Goal: Task Accomplishment & Management: Complete application form

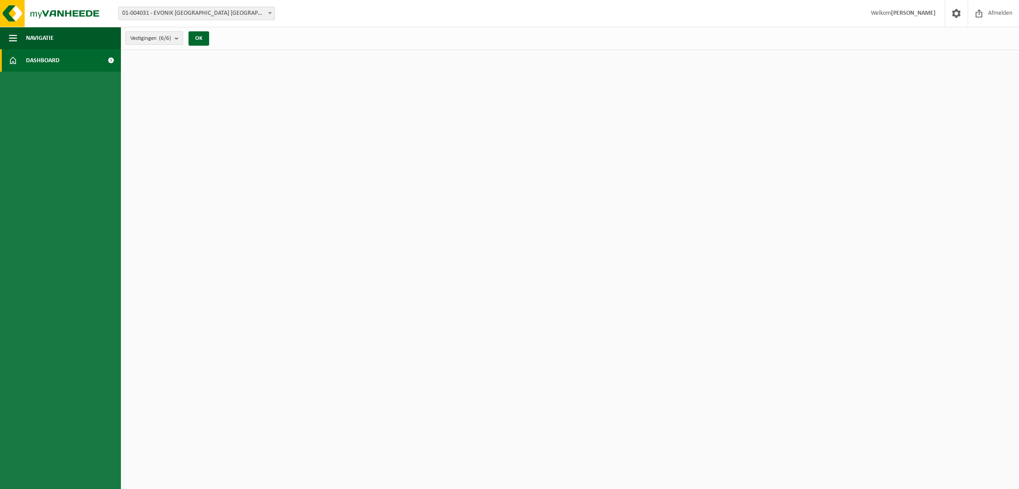
click at [39, 58] on span "Dashboard" at bounding box center [43, 60] width 34 height 22
click at [198, 38] on button "OK" at bounding box center [199, 38] width 21 height 14
click at [162, 41] on count "(6/6)" at bounding box center [165, 38] width 12 height 6
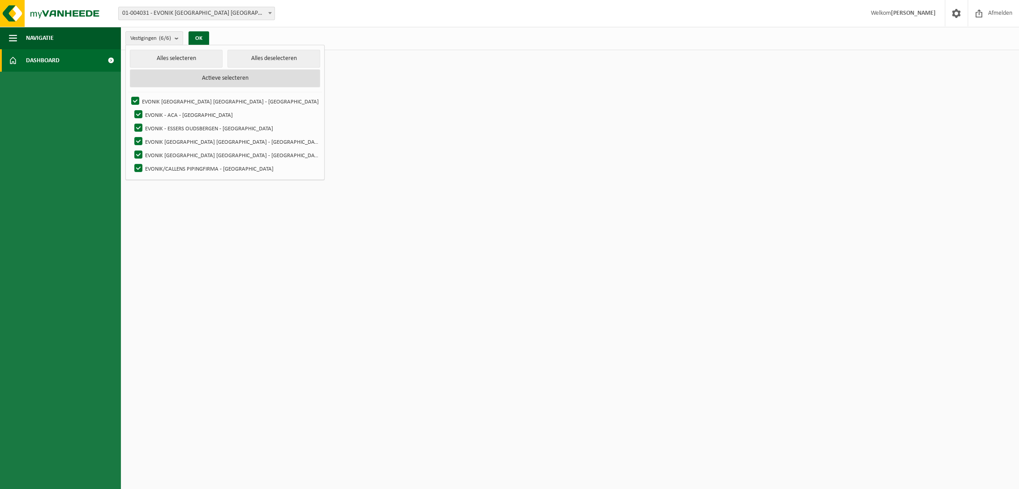
click at [195, 80] on button "Actieve selecteren" at bounding box center [225, 78] width 190 height 18
click at [142, 58] on button "Alles selecteren" at bounding box center [176, 59] width 92 height 18
click at [233, 13] on span "01-004031 - EVONIK [GEOGRAPHIC_DATA] [GEOGRAPHIC_DATA] - [GEOGRAPHIC_DATA]" at bounding box center [197, 13] width 156 height 13
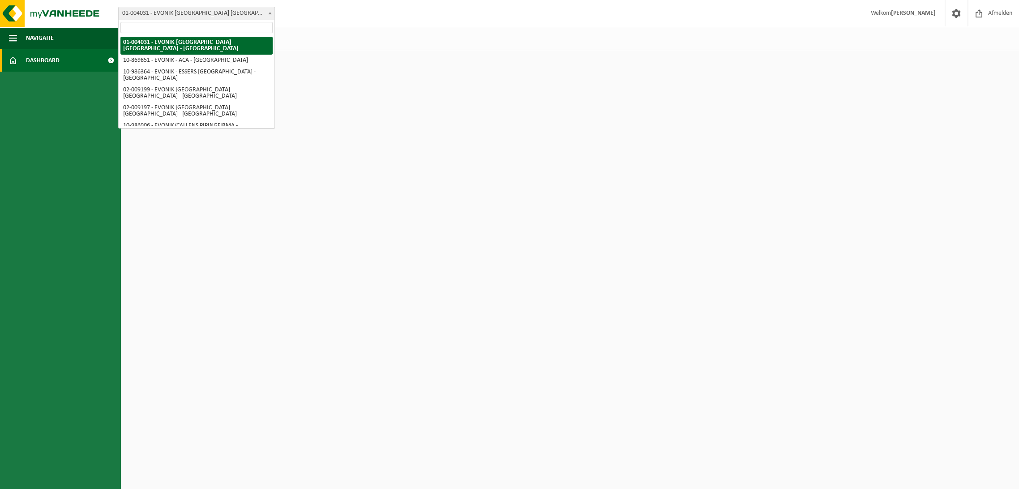
click at [233, 13] on span "01-004031 - EVONIK [GEOGRAPHIC_DATA] [GEOGRAPHIC_DATA] - [GEOGRAPHIC_DATA]" at bounding box center [197, 13] width 156 height 13
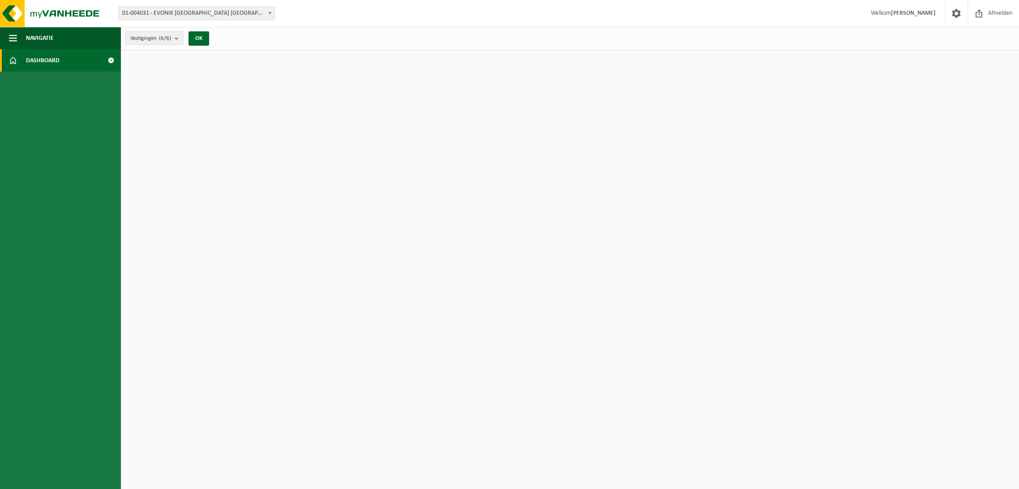
click at [503, 130] on html "Vestiging: 01-004031 - EVONIK ANTWERPEN NV - ANTWERPEN 10-869851 - EVONIK - ACA…" at bounding box center [509, 244] width 1019 height 489
click at [33, 58] on span "Dashboard" at bounding box center [43, 60] width 34 height 22
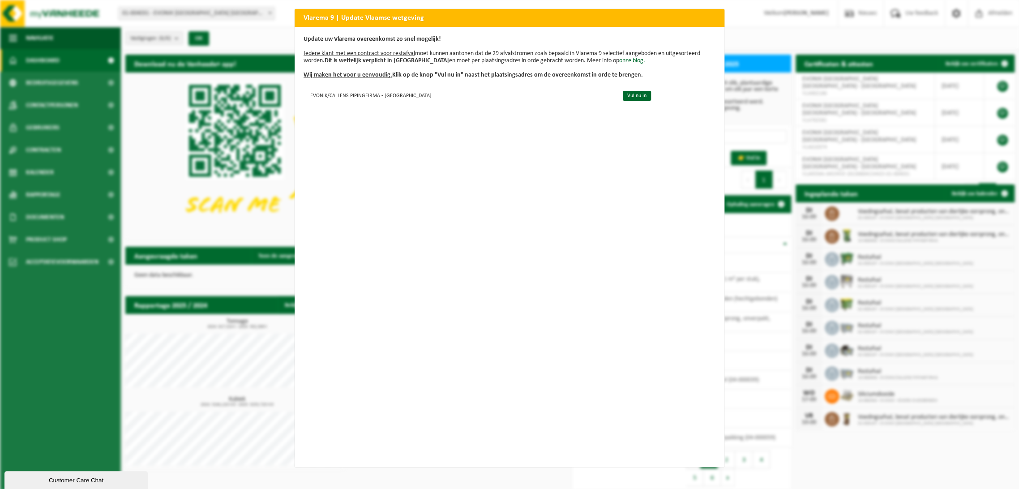
drag, startPoint x: 511, startPoint y: 21, endPoint x: 535, endPoint y: 63, distance: 48.8
click at [511, 21] on h2 "Vlarema 9 | Update Vlaamse wetgeving" at bounding box center [510, 17] width 430 height 17
click at [623, 94] on link "Vul nu in" at bounding box center [637, 96] width 28 height 10
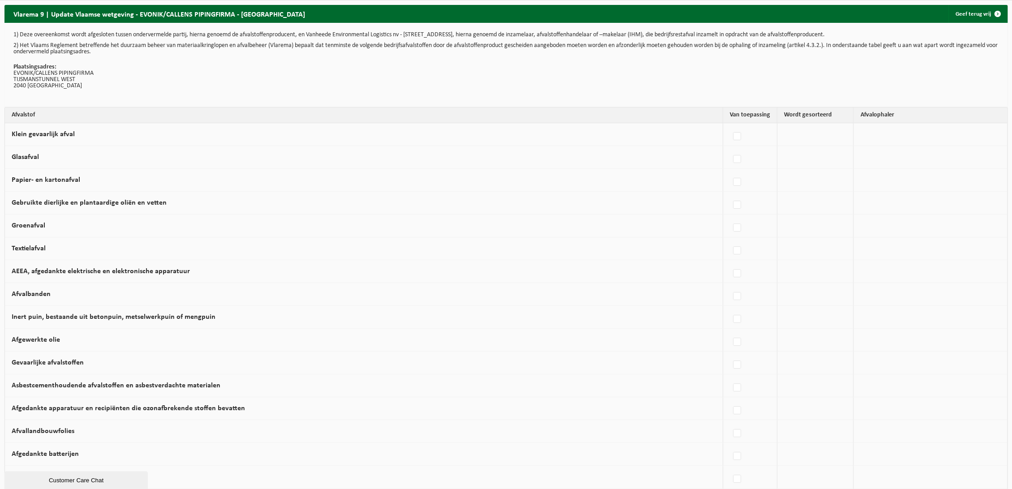
click at [787, 158] on td at bounding box center [815, 157] width 76 height 23
click at [732, 161] on label at bounding box center [737, 159] width 13 height 13
click at [730, 148] on input "Glasafval" at bounding box center [729, 148] width 0 height 0
checkbox input "true"
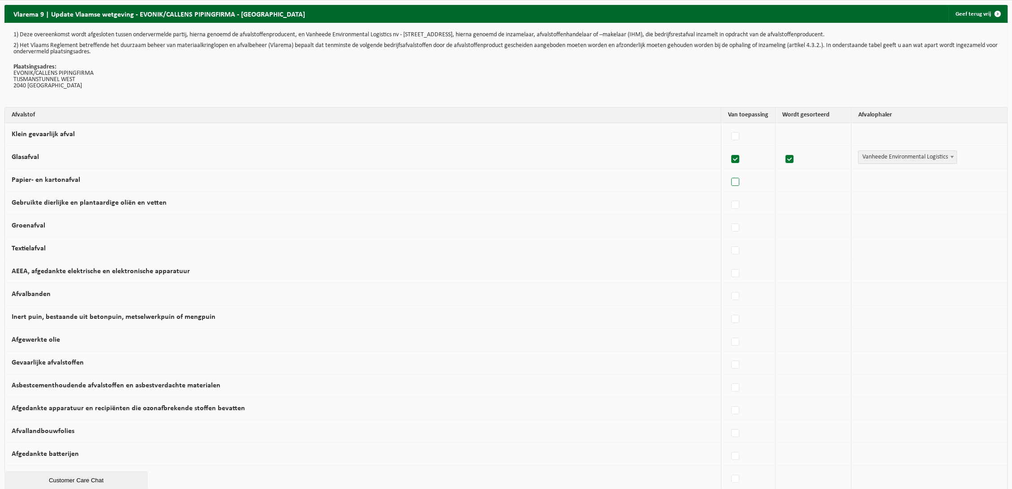
click at [731, 185] on label at bounding box center [735, 182] width 13 height 13
click at [728, 171] on input "Papier- en kartonafval" at bounding box center [727, 171] width 0 height 0
checkbox input "true"
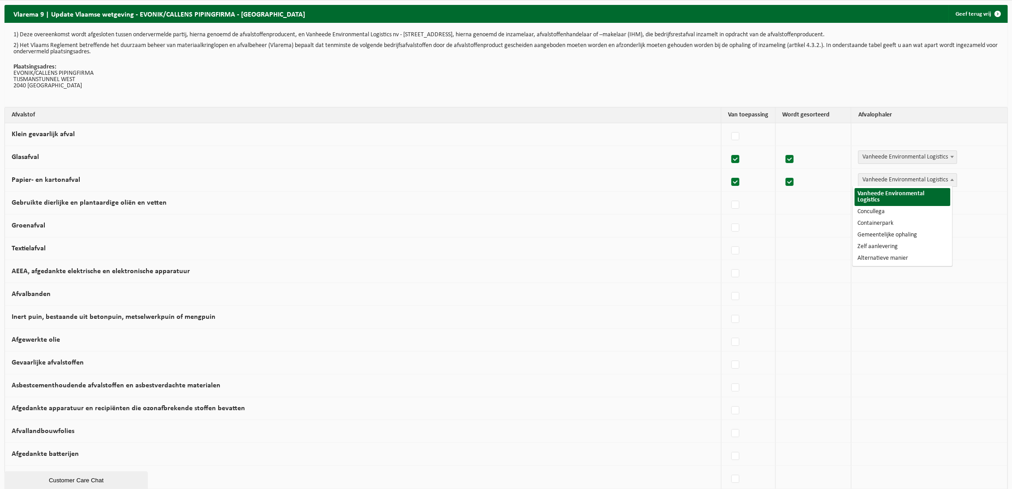
click at [874, 178] on span "Vanheede Environmental Logistics" at bounding box center [907, 180] width 98 height 13
select select "Concullega"
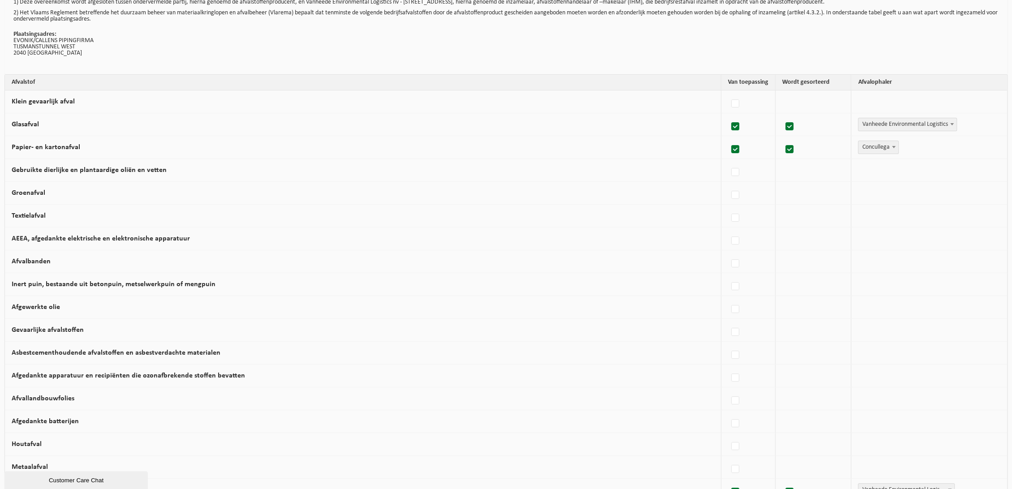
scroll to position [99, 0]
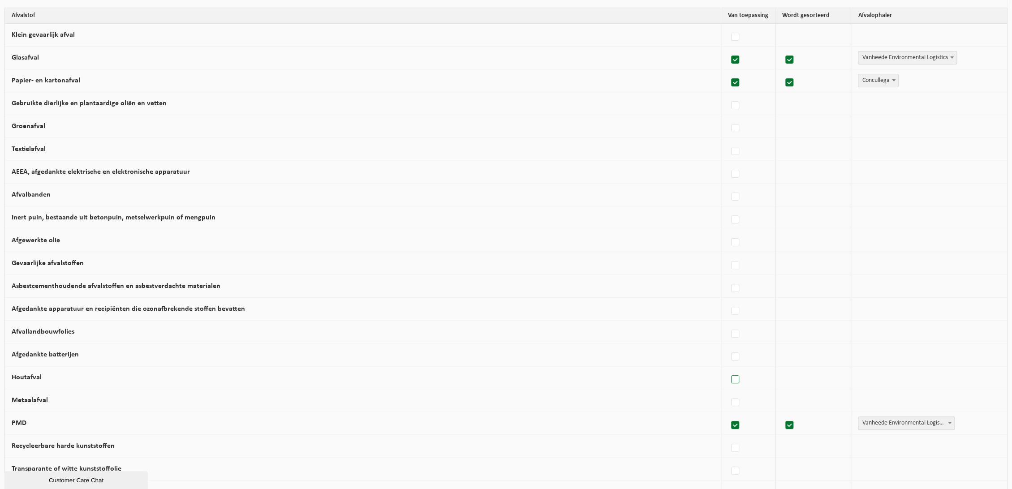
click at [729, 379] on label at bounding box center [735, 379] width 13 height 13
click at [727, 369] on input "Houtafval" at bounding box center [727, 368] width 0 height 0
checkbox input "true"
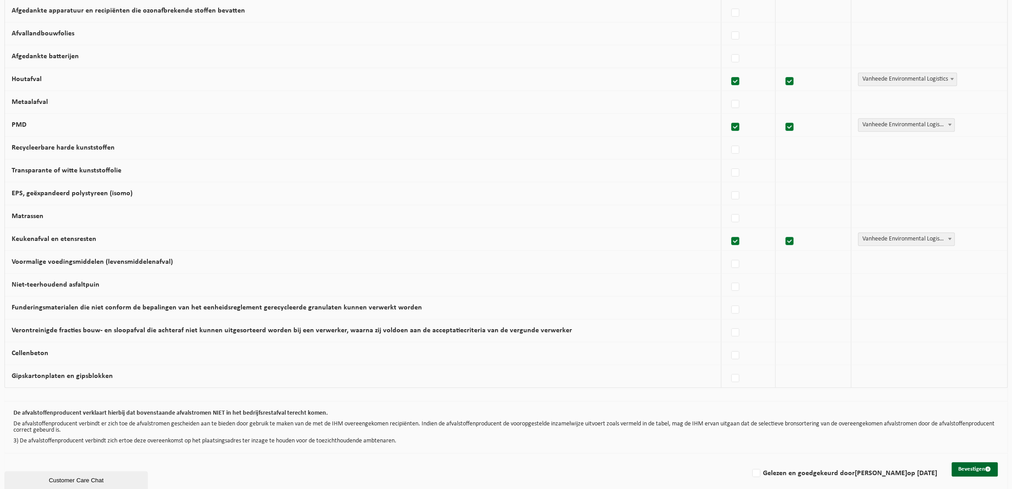
scroll to position [405, 0]
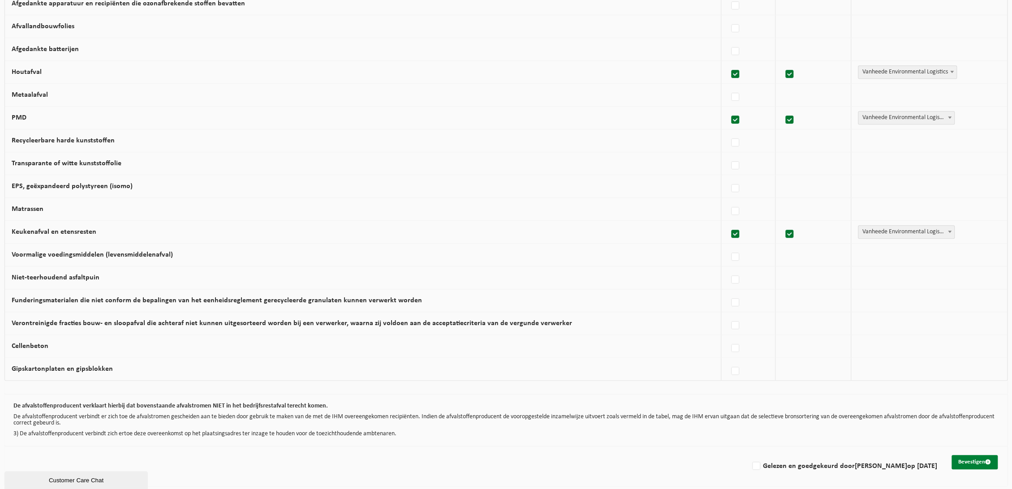
click at [975, 458] on button "Bevestigen" at bounding box center [974, 462] width 46 height 14
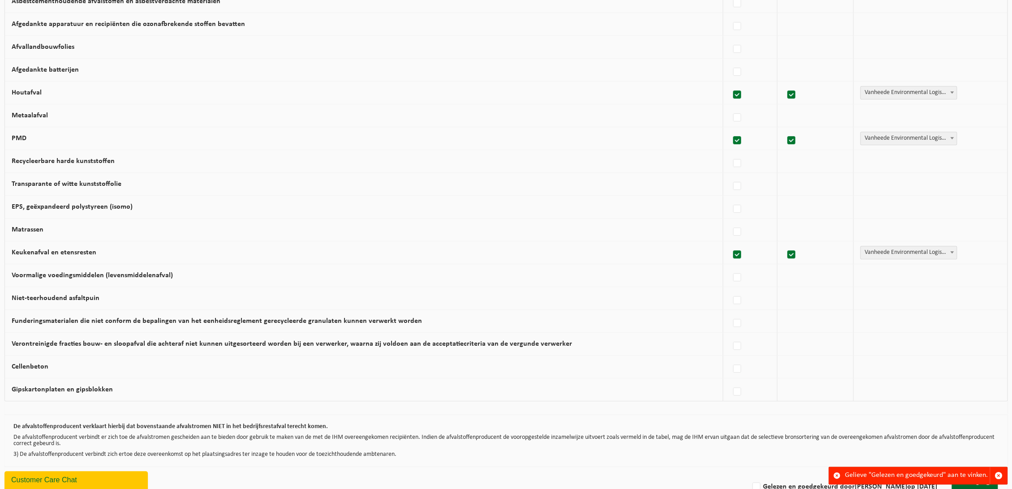
scroll to position [405, 0]
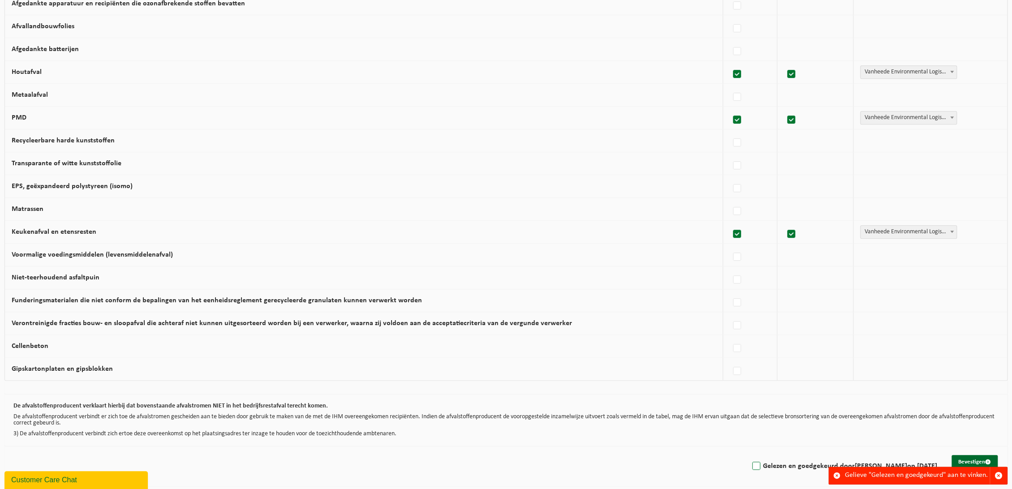
click at [756, 467] on label "Gelezen en goedgekeurd door MURIELLE ROELS op 15/09/25" at bounding box center [843, 466] width 187 height 13
click at [749, 455] on input "Gelezen en goedgekeurd door MURIELLE ROELS op 15/09/25" at bounding box center [748, 455] width 0 height 0
checkbox input "true"
click at [968, 459] on button "Bevestigen" at bounding box center [974, 462] width 46 height 14
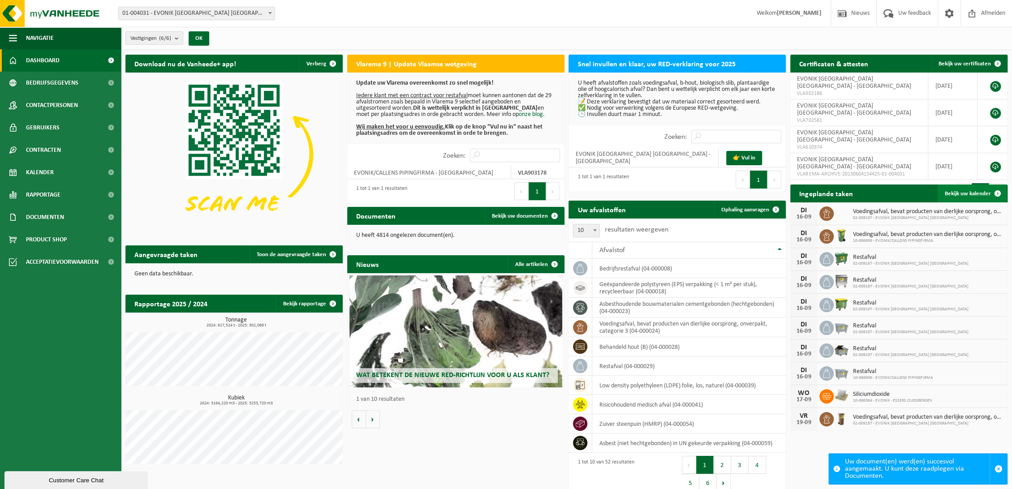
click at [948, 195] on span "Bekijk uw kalender" at bounding box center [968, 194] width 46 height 6
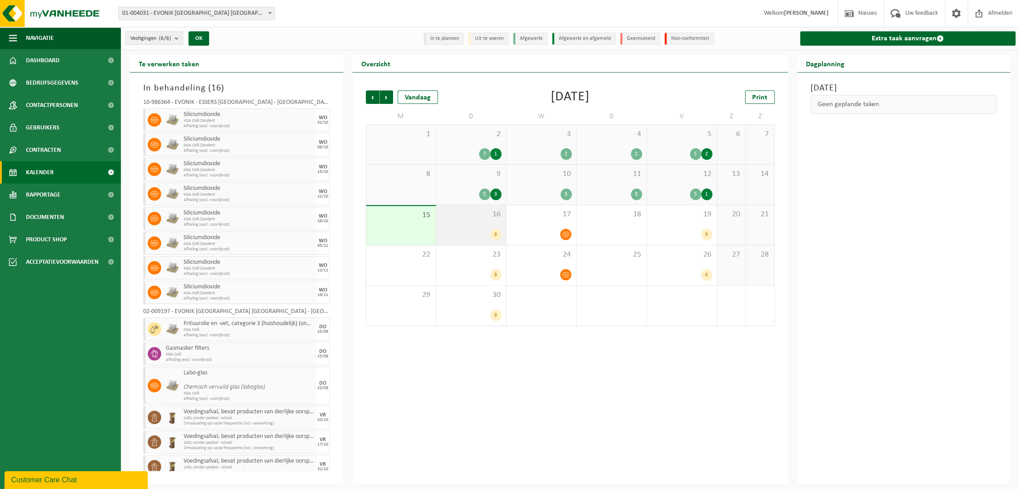
click at [448, 221] on div "16 8" at bounding box center [471, 225] width 70 height 40
